Goal: Task Accomplishment & Management: Use online tool/utility

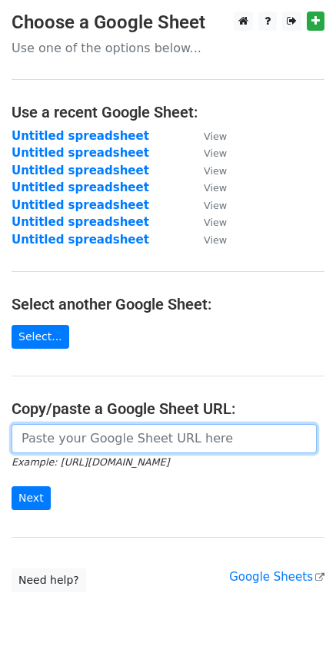
click at [45, 439] on input "url" at bounding box center [164, 438] width 305 height 29
paste input "https://docs.google.com/spreadsheets/d/1h5tVGag-h2lG3fA43Gng2H2z5sQf7voMdzHc6r6…"
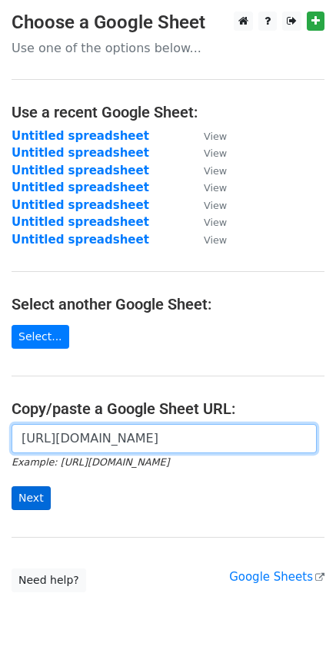
type input "https://docs.google.com/spreadsheets/d/1h5tVGag-h2lG3fA43Gng2H2z5sQf7voMdzHc6r6…"
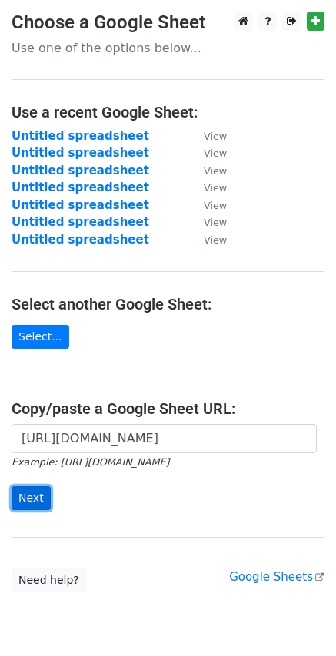
scroll to position [0, 0]
click at [26, 501] on input "Next" at bounding box center [31, 498] width 39 height 24
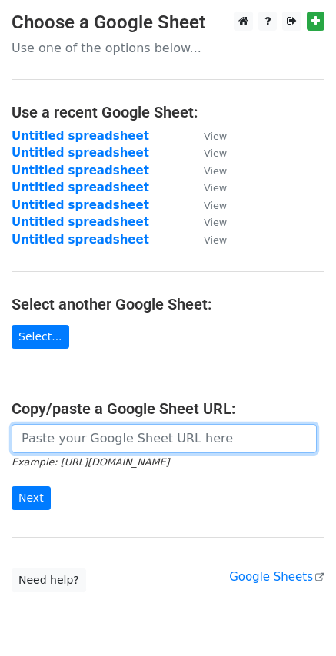
click at [58, 433] on input "url" at bounding box center [164, 438] width 305 height 29
paste input "https://docs.google.com/spreadsheets/d/1h5tVGag-h2lG3fA43Gng2H2z5sQf7voMdzHc6r6…"
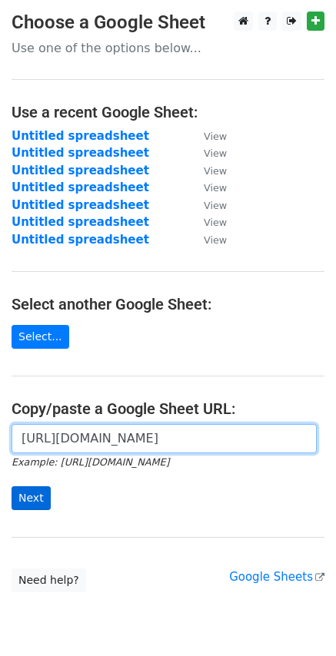
type input "https://docs.google.com/spreadsheets/d/1h5tVGag-h2lG3fA43Gng2H2z5sQf7voMdzHc6r6…"
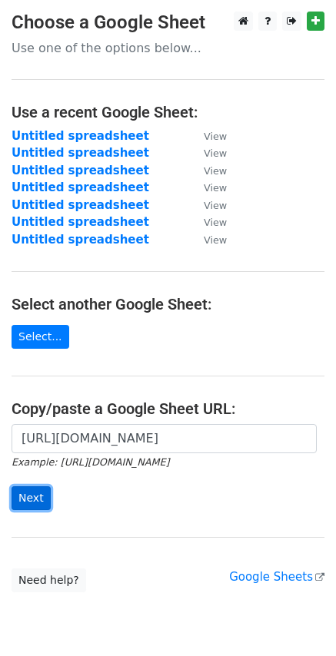
click at [28, 497] on input "Next" at bounding box center [31, 498] width 39 height 24
